Goal: Task Accomplishment & Management: Manage account settings

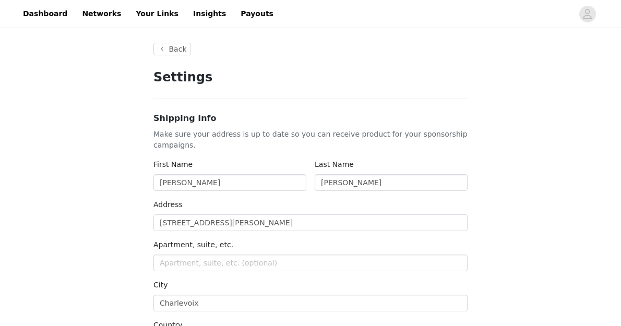
type input "+1 ([GEOGRAPHIC_DATA])"
click at [170, 48] on button "Back" at bounding box center [173, 49] width 38 height 13
click at [44, 12] on link "Dashboard" at bounding box center [45, 14] width 57 height 24
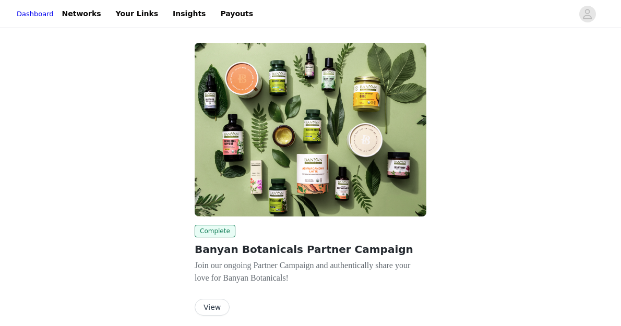
click at [214, 306] on button "View" at bounding box center [212, 307] width 35 height 17
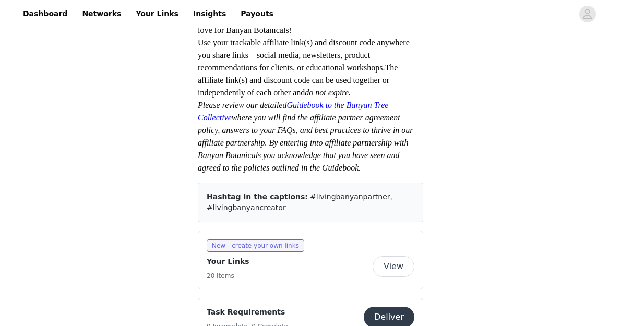
scroll to position [290, 0]
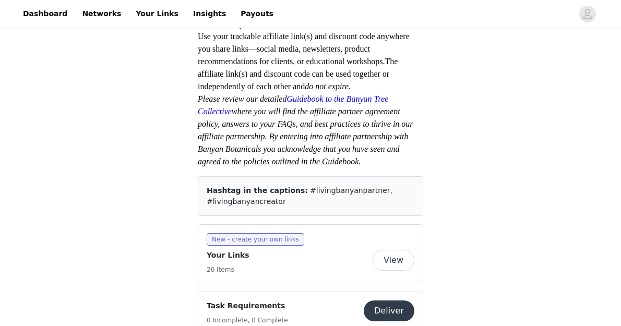
click at [394, 250] on button "View" at bounding box center [394, 260] width 42 height 21
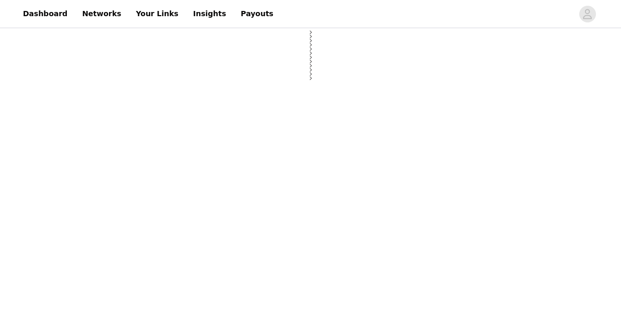
select select "12"
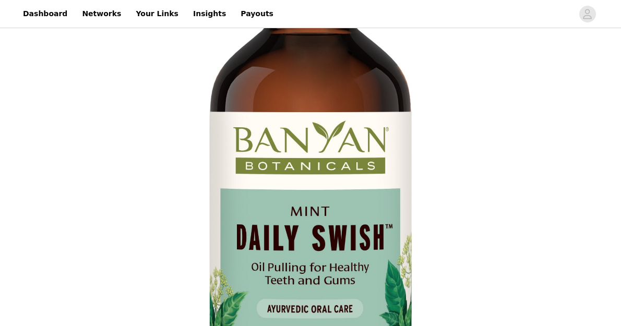
scroll to position [372, 0]
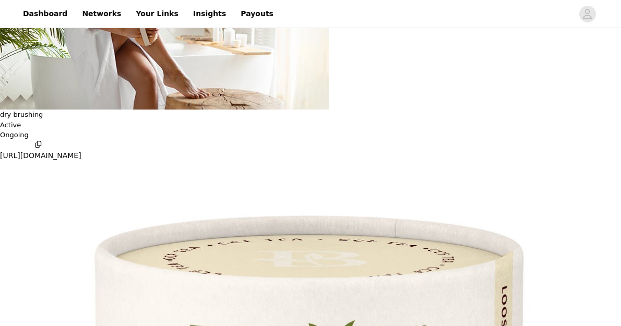
scroll to position [288, 0]
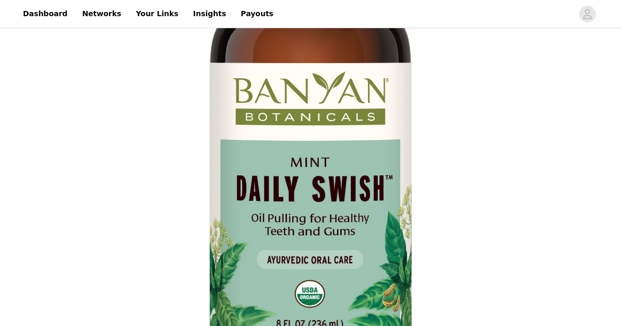
scroll to position [372, 0]
